Goal: Check status

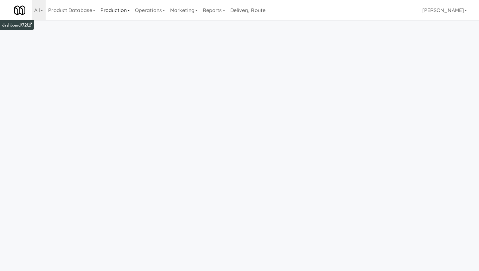
click at [127, 9] on link "Production" at bounding box center [115, 10] width 35 height 20
click at [152, 11] on link "Operations" at bounding box center [149, 10] width 35 height 20
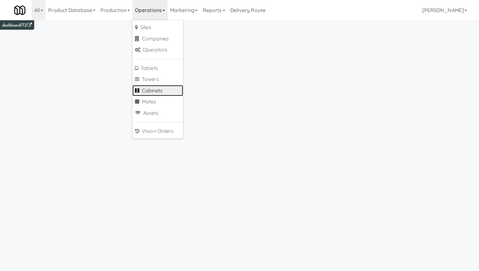
click at [167, 90] on link "Cabinets" at bounding box center [157, 90] width 51 height 11
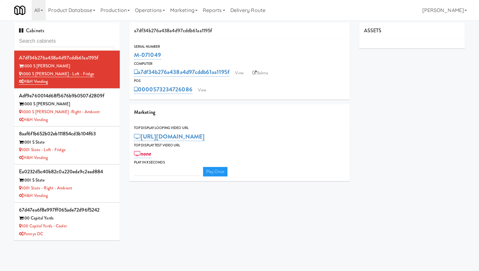
type input "3"
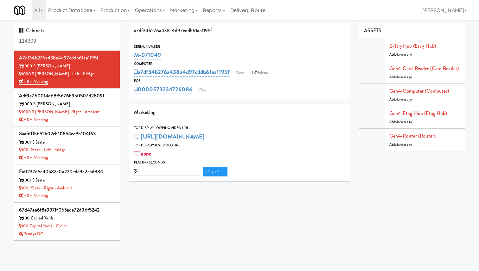
type input "114309"
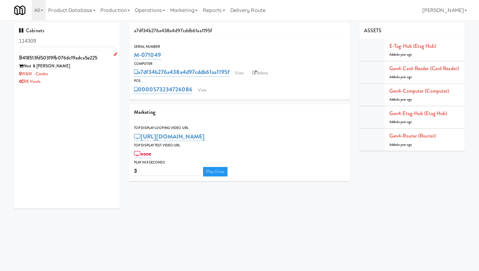
click at [66, 69] on div "West & [PERSON_NAME]" at bounding box center [67, 66] width 96 height 8
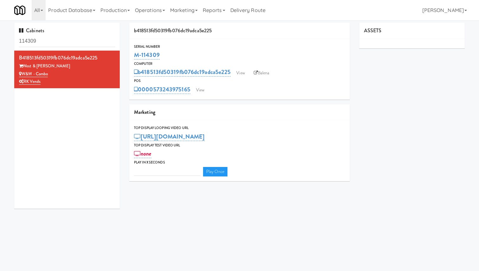
type input "3"
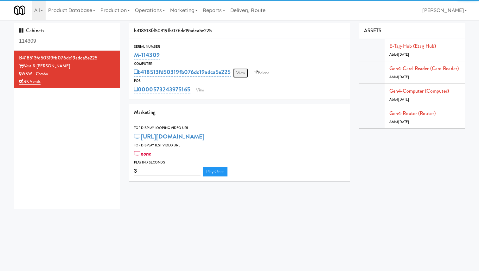
click at [242, 75] on link "View" at bounding box center [240, 72] width 15 height 9
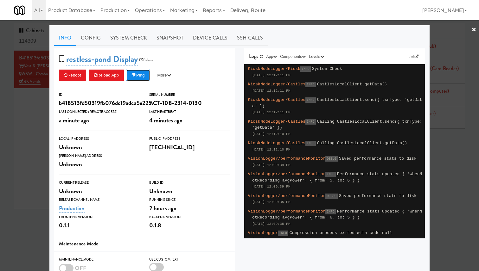
click at [140, 75] on button "Ping" at bounding box center [137, 75] width 23 height 11
click at [136, 48] on div "restless-pond Display Balena Reboot Reload App Ping More Ping Server Restart Se…" at bounding box center [144, 67] width 180 height 39
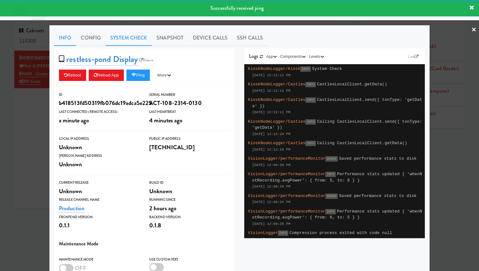
click at [136, 41] on link "System Check" at bounding box center [128, 38] width 46 height 16
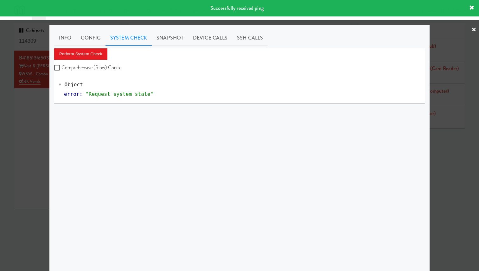
click at [93, 66] on label "Comprehensive (Slow) Check" at bounding box center [87, 67] width 67 height 9
click at [61, 66] on input "Comprehensive (Slow) Check" at bounding box center [57, 68] width 7 height 5
checkbox input "true"
click at [95, 53] on button "Perform System Check" at bounding box center [80, 53] width 53 height 11
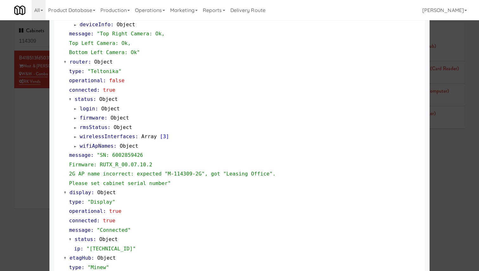
scroll to position [303, 0]
click at [105, 147] on span "wifiApNames" at bounding box center [97, 147] width 34 height 6
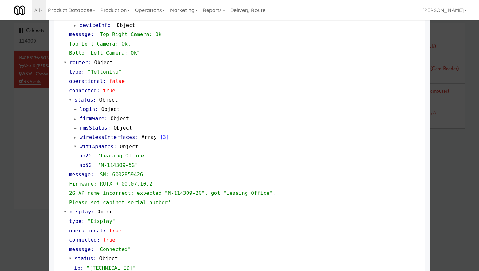
click at [106, 137] on span "wirelessInterfaces" at bounding box center [107, 137] width 55 height 6
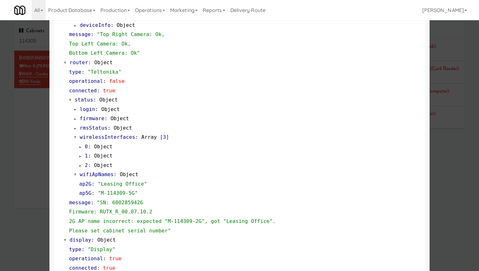
click at [91, 166] on link "2 : Object" at bounding box center [95, 165] width 33 height 6
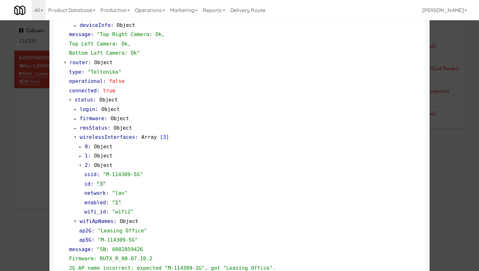
click at [91, 154] on link "1 : Object" at bounding box center [95, 156] width 33 height 6
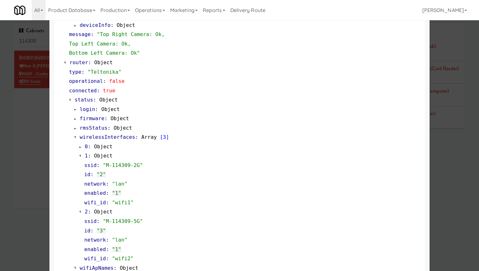
click at [91, 147] on link "0 : Object" at bounding box center [95, 147] width 33 height 6
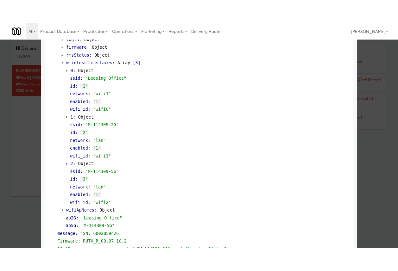
scroll to position [393, 0]
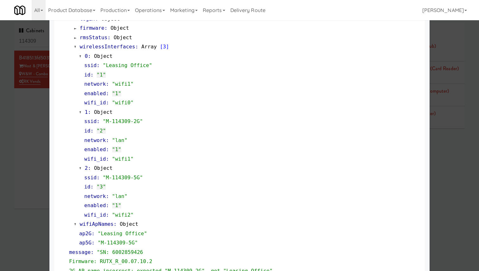
click at [109, 223] on span "wifiApNames" at bounding box center [97, 224] width 34 height 6
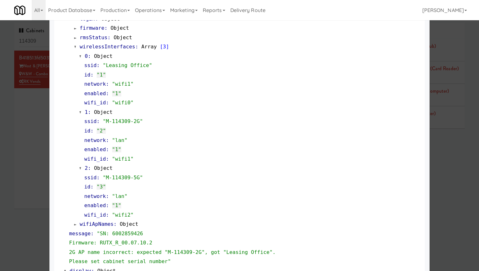
click at [109, 223] on span "wifiApNames" at bounding box center [97, 224] width 34 height 6
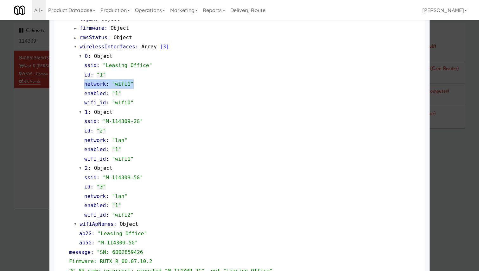
drag, startPoint x: 139, startPoint y: 85, endPoint x: 85, endPoint y: 85, distance: 54.1
click at [85, 85] on div "network : "wifi1"" at bounding box center [252, 83] width 336 height 9
drag, startPoint x: 133, startPoint y: 139, endPoint x: 81, endPoint y: 140, distance: 52.2
click at [81, 140] on div "ssid : "M-114309-2G" id : "2" network : "lan" enabled : "1" wifi_id : "wifi1"" at bounding box center [249, 140] width 341 height 47
drag, startPoint x: 128, startPoint y: 195, endPoint x: 82, endPoint y: 194, distance: 46.2
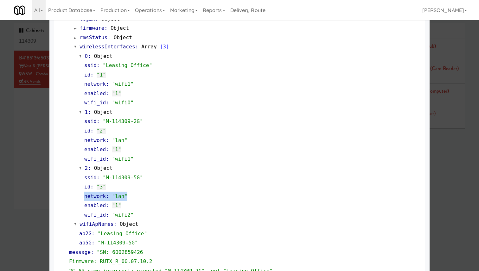
click at [82, 194] on div "ssid : "M-114309-5G" id : "3" network : "lan" enabled : "1" wifi_id : "wifi2"" at bounding box center [249, 196] width 341 height 47
click at [208, 154] on div "wifi_id : "wifi1"" at bounding box center [252, 158] width 336 height 9
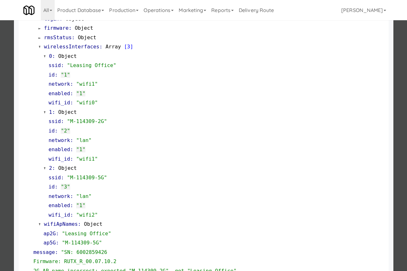
click at [3, 96] on div at bounding box center [203, 135] width 407 height 271
